Goal: Task Accomplishment & Management: Manage account settings

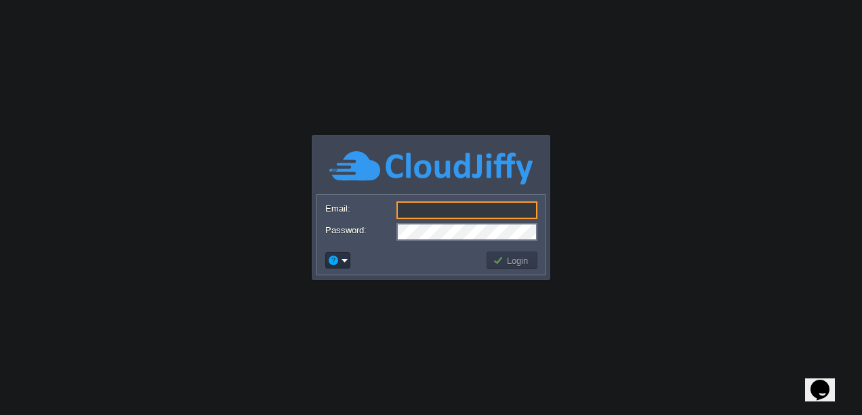
type input "[EMAIL_ADDRESS][DOMAIN_NAME]"
click at [500, 264] on button "Login" at bounding box center [512, 260] width 39 height 12
click at [500, 264] on body "Application Platform v.8.10.2 Email: [EMAIL_ADDRESS][DOMAIN_NAME] Password: Log…" at bounding box center [431, 207] width 862 height 415
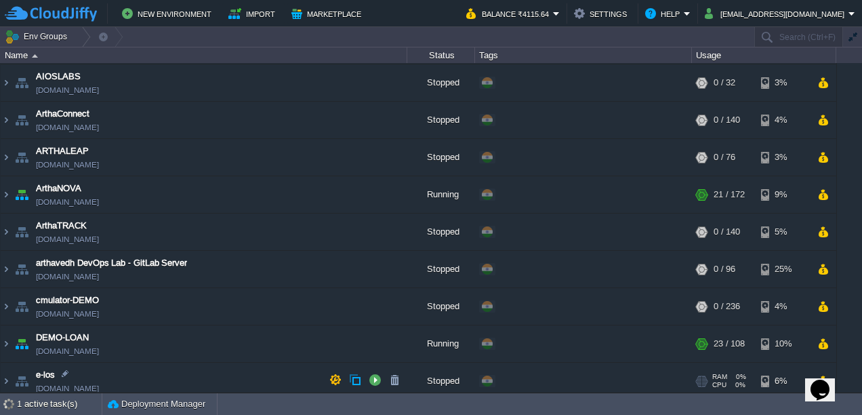
scroll to position [110, 0]
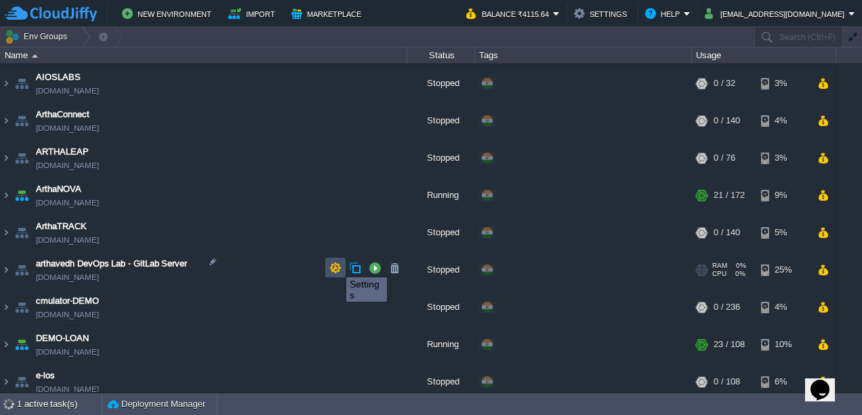
click at [336, 265] on button "button" at bounding box center [335, 268] width 12 height 12
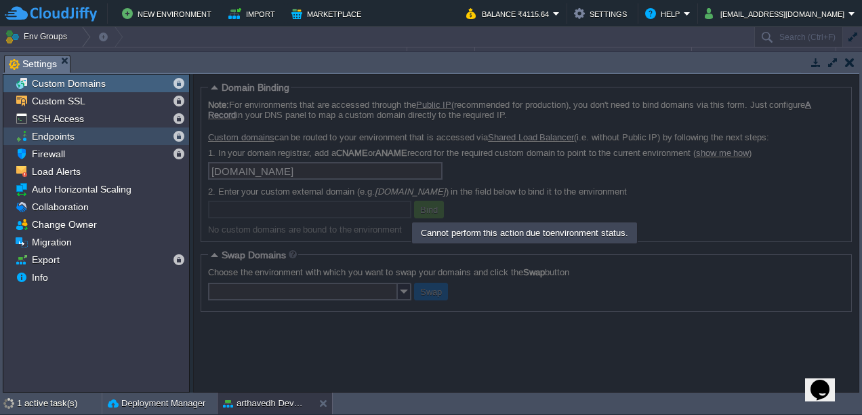
click at [67, 134] on span "Endpoints" at bounding box center [52, 136] width 47 height 12
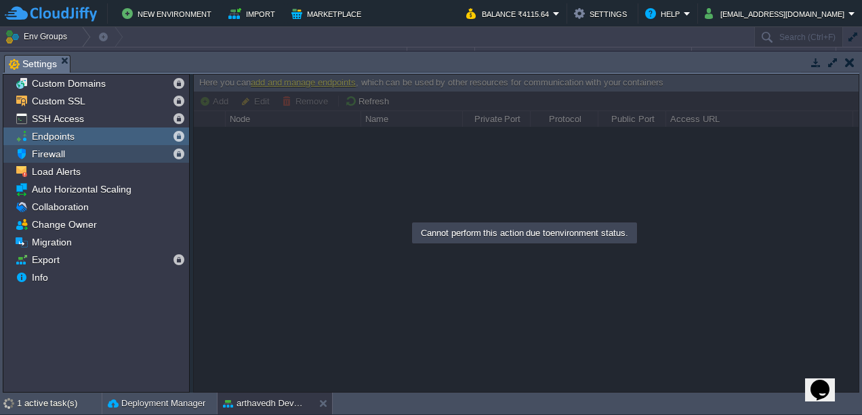
click at [57, 160] on div "Firewall" at bounding box center [96, 154] width 186 height 18
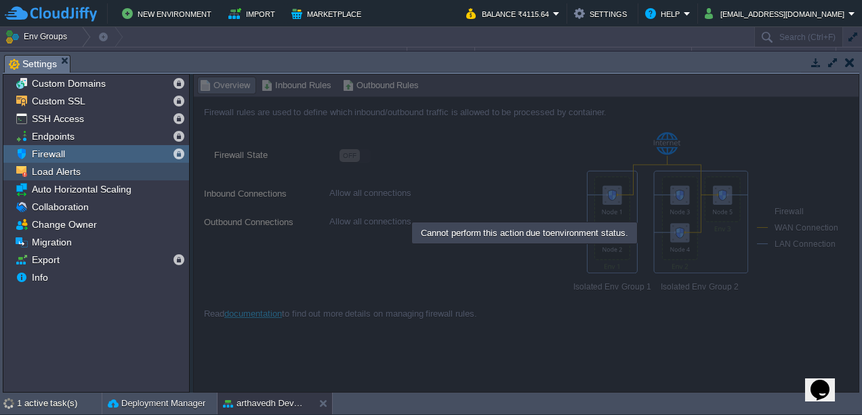
click at [71, 174] on span "Load Alerts" at bounding box center [56, 171] width 54 height 12
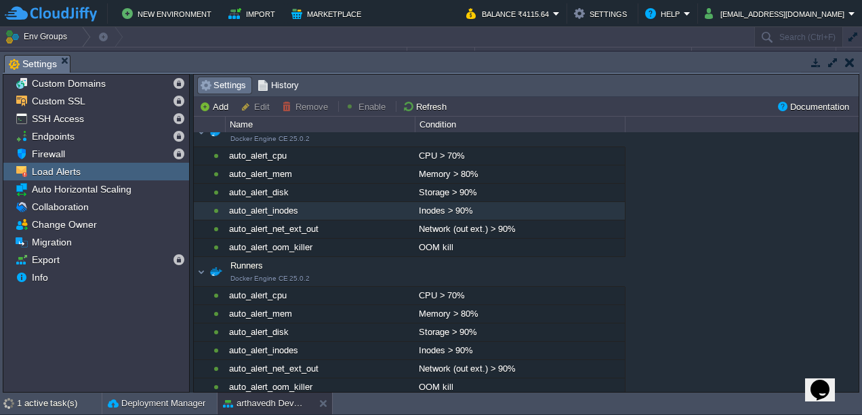
scroll to position [0, 0]
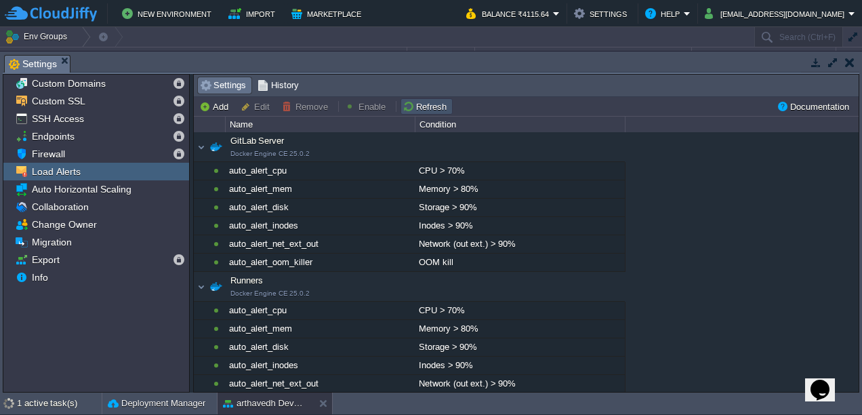
click at [414, 100] on button "Refresh" at bounding box center [427, 106] width 48 height 12
click at [47, 191] on span "Auto Horizontal Scaling" at bounding box center [81, 189] width 104 height 12
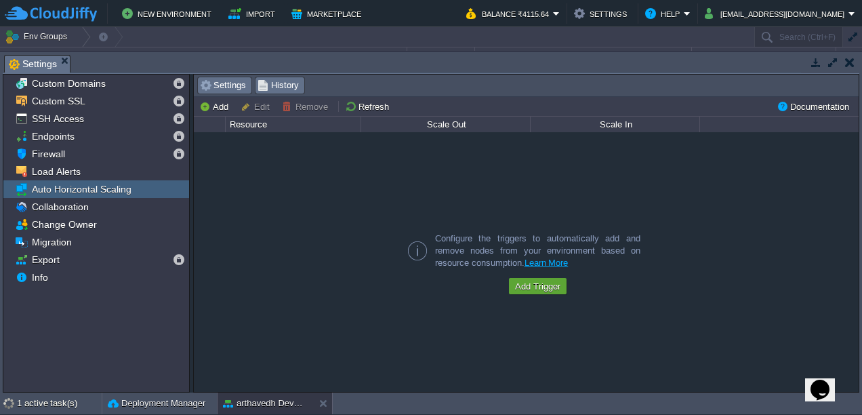
click at [271, 84] on span "History" at bounding box center [278, 85] width 41 height 15
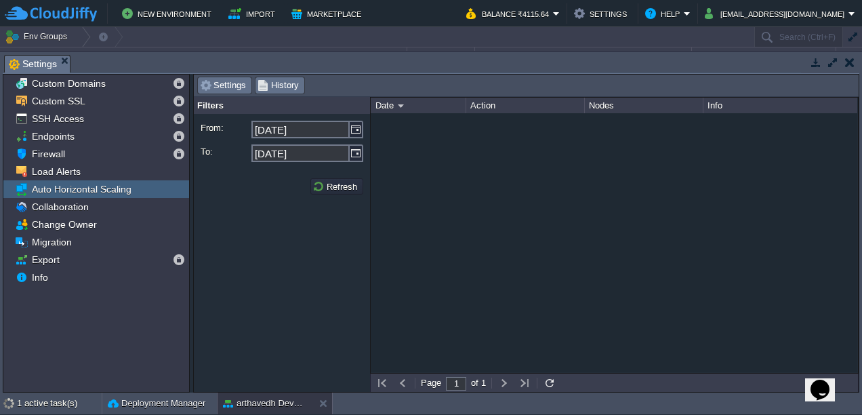
click at [237, 85] on span "Settings" at bounding box center [223, 85] width 46 height 15
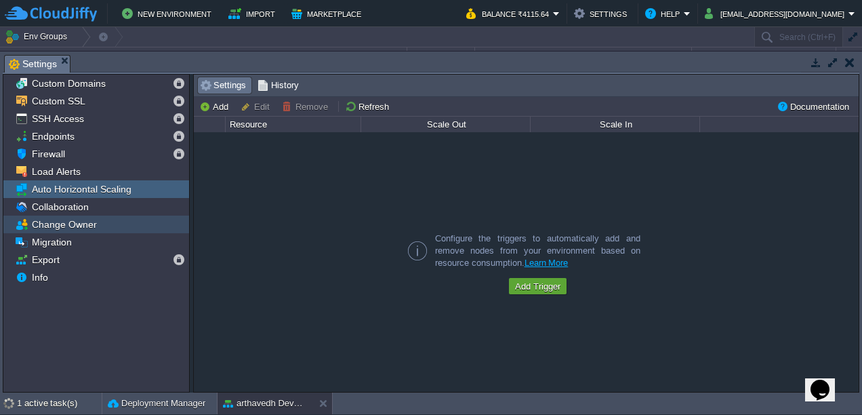
click at [65, 216] on div "Change Owner" at bounding box center [96, 225] width 186 height 18
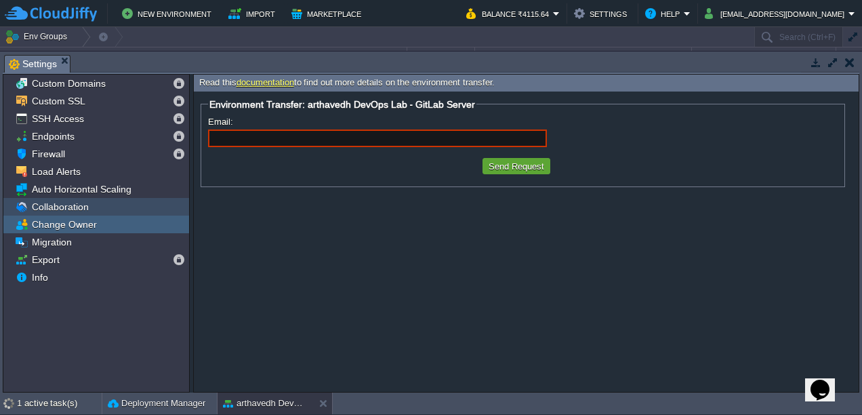
click at [65, 205] on span "Collaboration" at bounding box center [60, 207] width 62 height 12
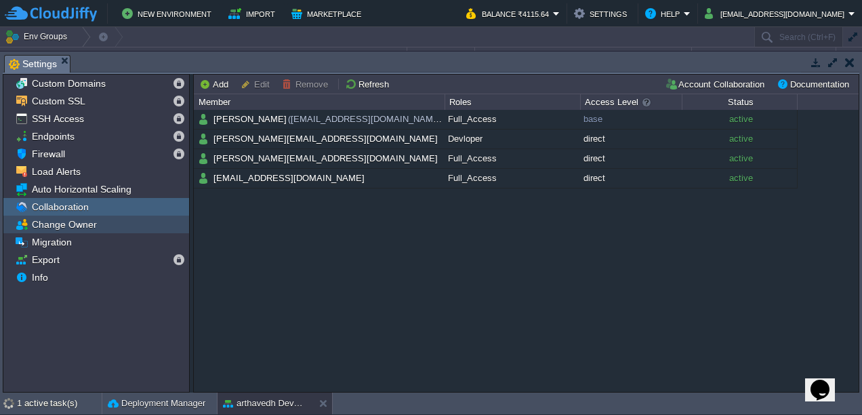
click at [60, 222] on span "Change Owner" at bounding box center [64, 224] width 70 height 12
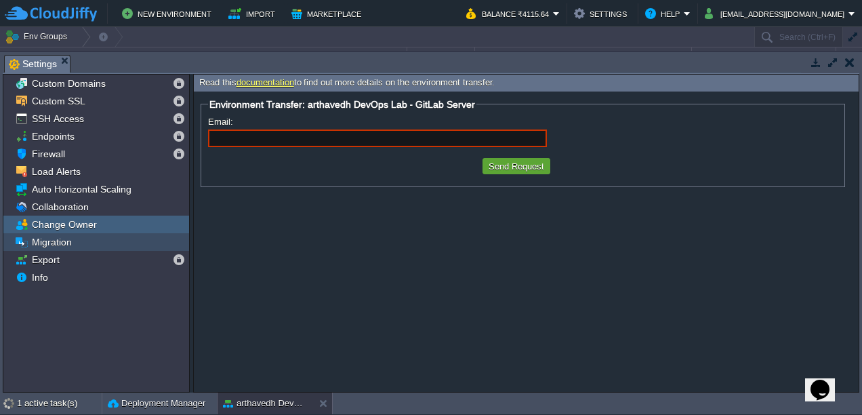
click at [50, 242] on span "Migration" at bounding box center [51, 242] width 45 height 12
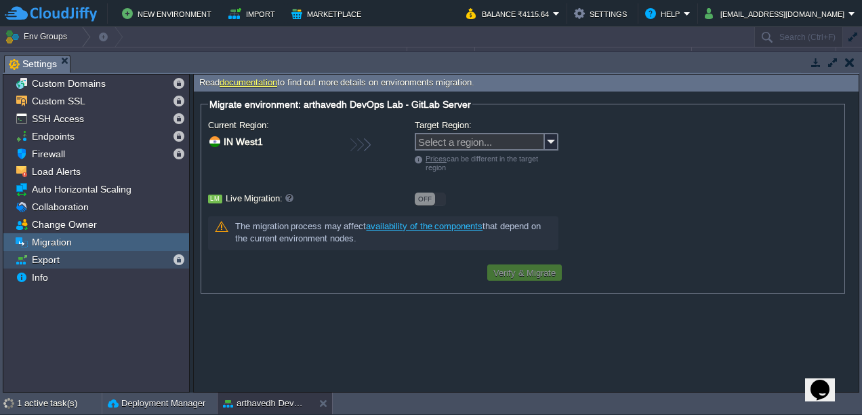
click at [49, 258] on span "Export" at bounding box center [45, 260] width 33 height 12
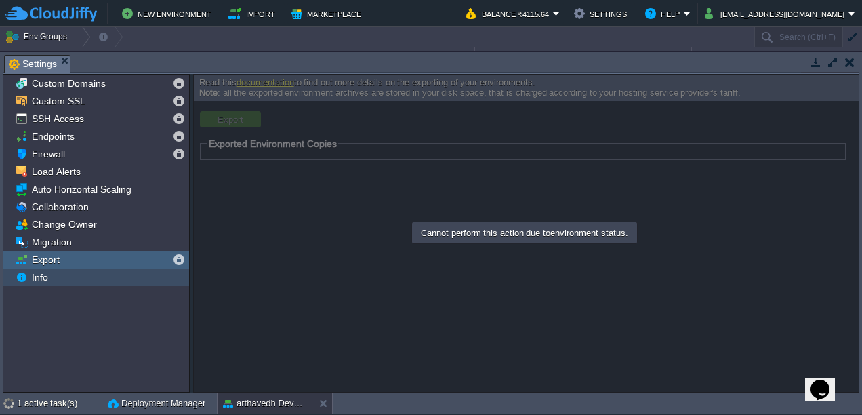
click at [43, 271] on span "Info" at bounding box center [39, 277] width 21 height 12
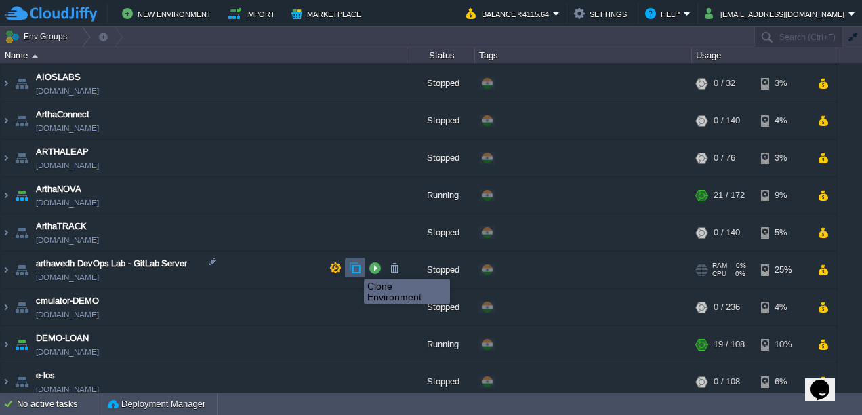
click at [354, 267] on button "button" at bounding box center [355, 268] width 12 height 12
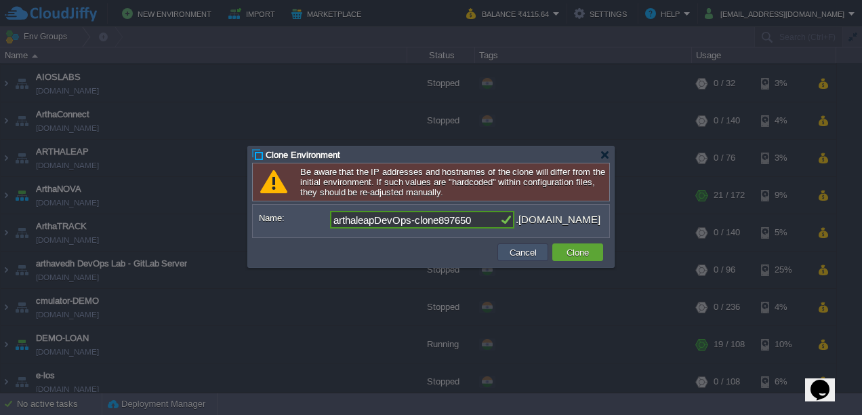
click at [522, 251] on button "Cancel" at bounding box center [523, 252] width 35 height 12
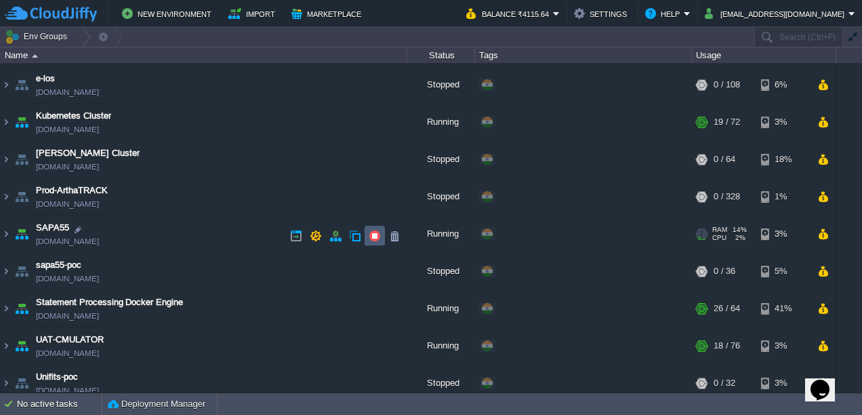
scroll to position [400, 0]
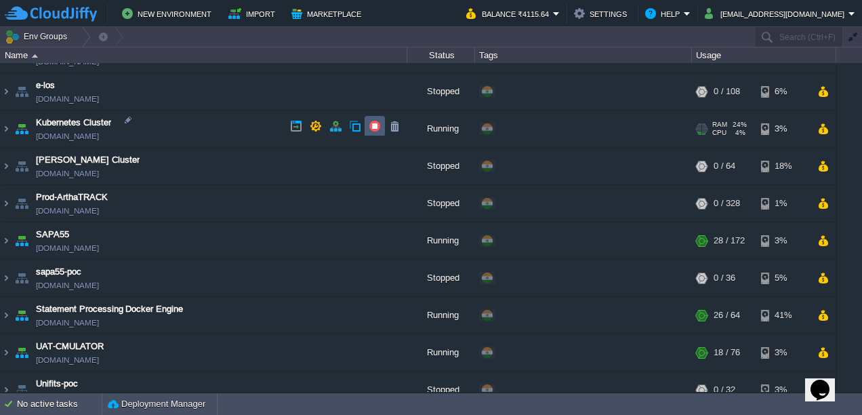
click at [374, 132] on td at bounding box center [375, 126] width 20 height 20
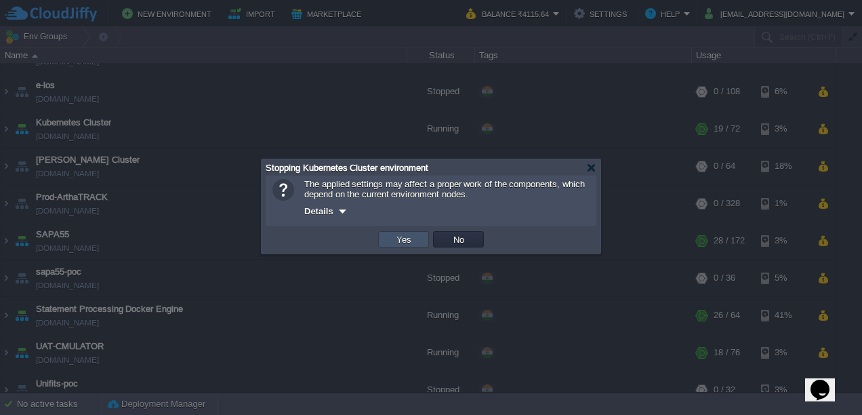
click at [412, 243] on button "Yes" at bounding box center [404, 239] width 23 height 12
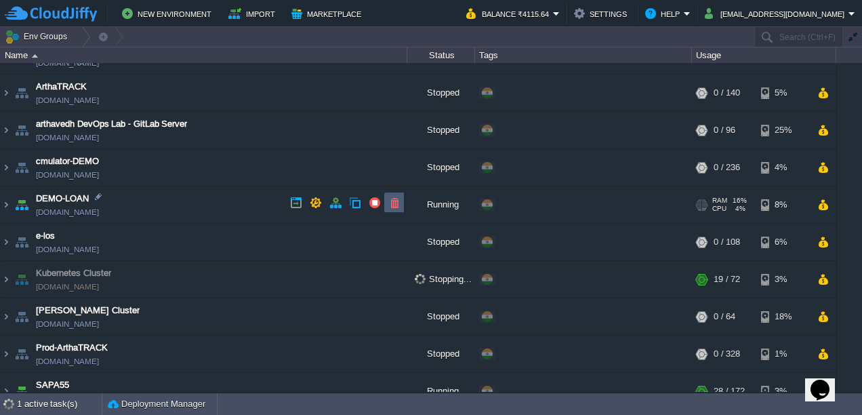
scroll to position [249, 0]
click at [376, 210] on td at bounding box center [375, 203] width 20 height 20
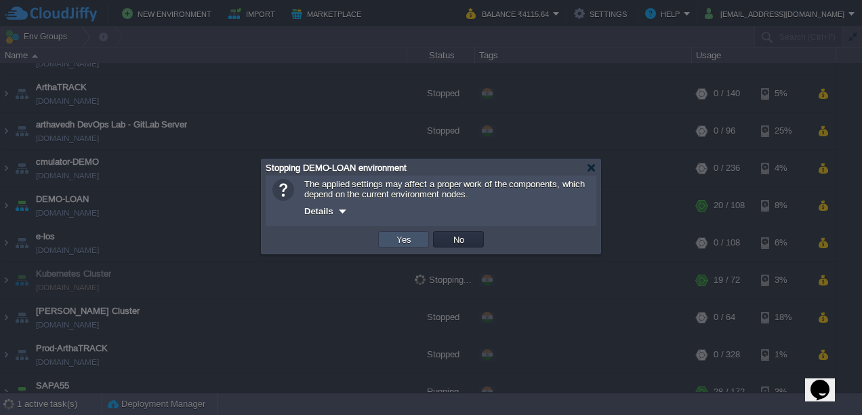
click at [393, 237] on button "Yes" at bounding box center [404, 239] width 23 height 12
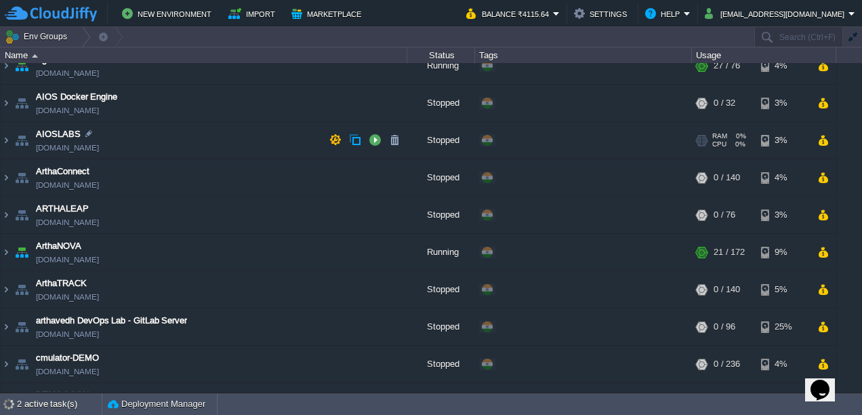
scroll to position [0, 0]
